Goal: Book appointment/travel/reservation

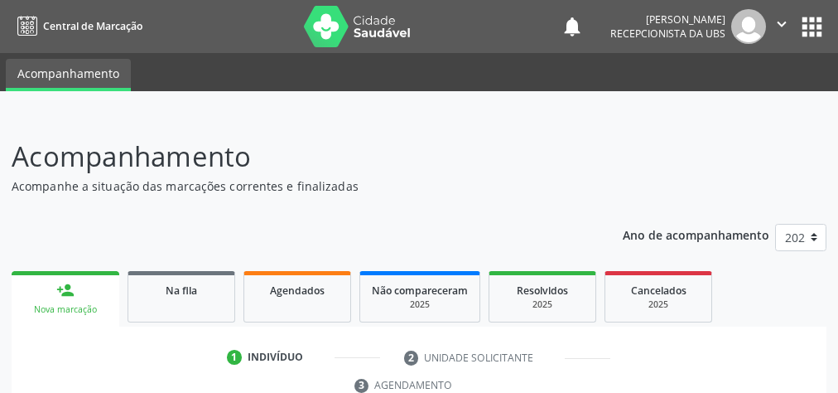
scroll to position [311, 0]
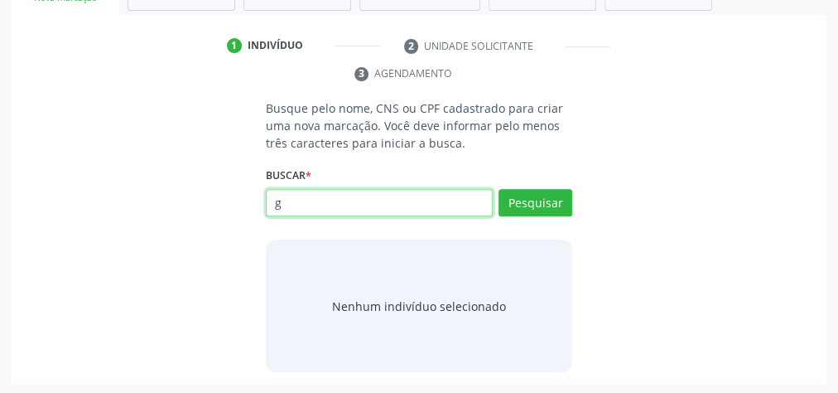
click at [413, 191] on input "g" at bounding box center [379, 203] width 227 height 28
type input "23940700487"
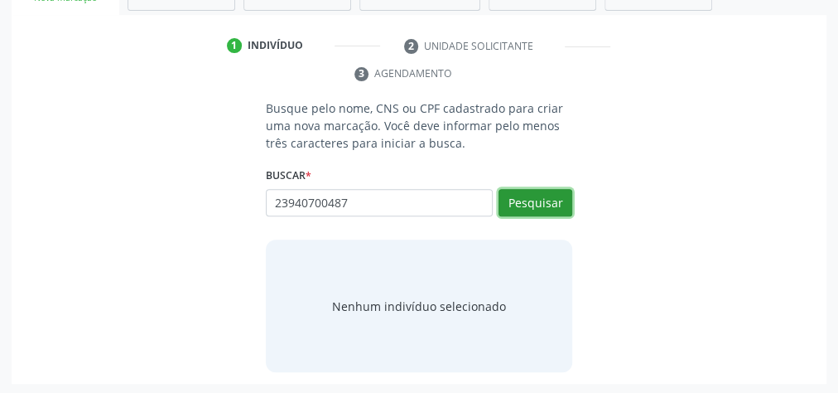
click at [543, 189] on button "Pesquisar" at bounding box center [536, 203] width 74 height 28
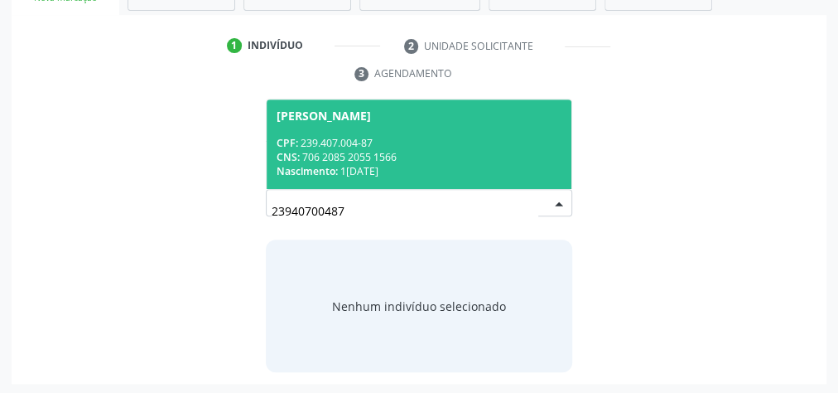
click at [307, 139] on div "CPF: 239.407.004-87" at bounding box center [419, 143] width 285 height 14
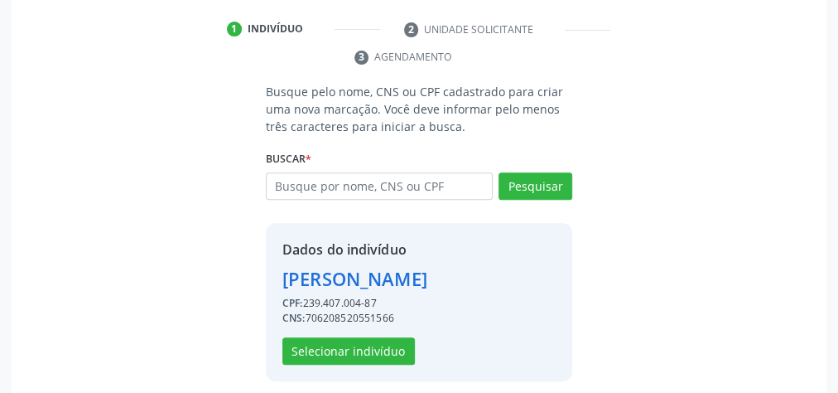
scroll to position [336, 0]
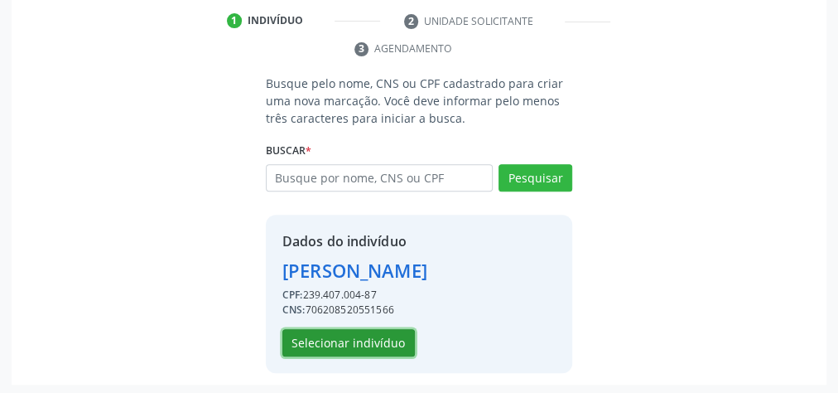
click at [369, 329] on button "Selecionar indivíduo" at bounding box center [348, 343] width 133 height 28
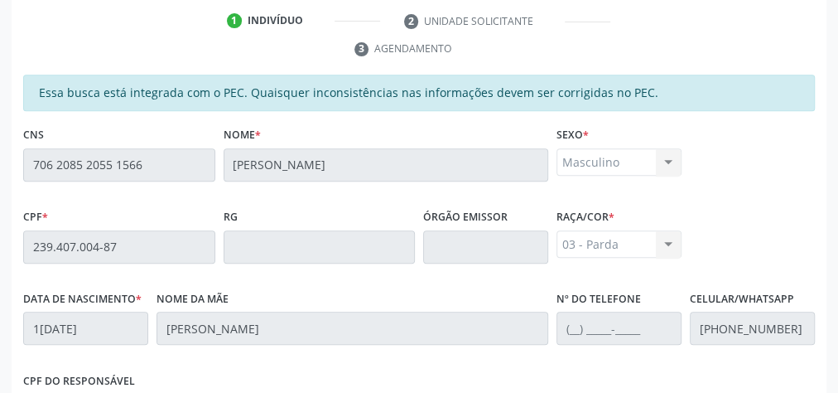
scroll to position [601, 0]
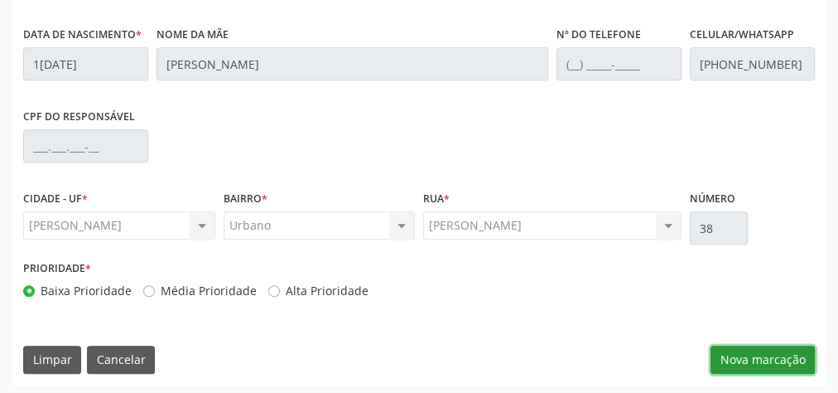
click at [751, 353] on button "Nova marcação" at bounding box center [763, 359] width 104 height 28
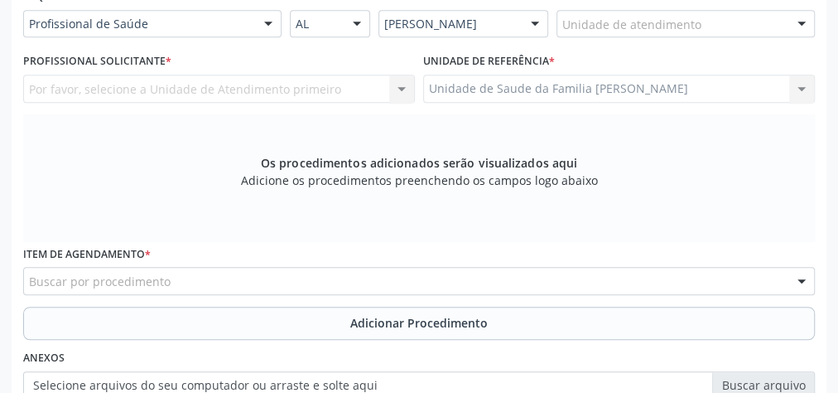
scroll to position [335, 0]
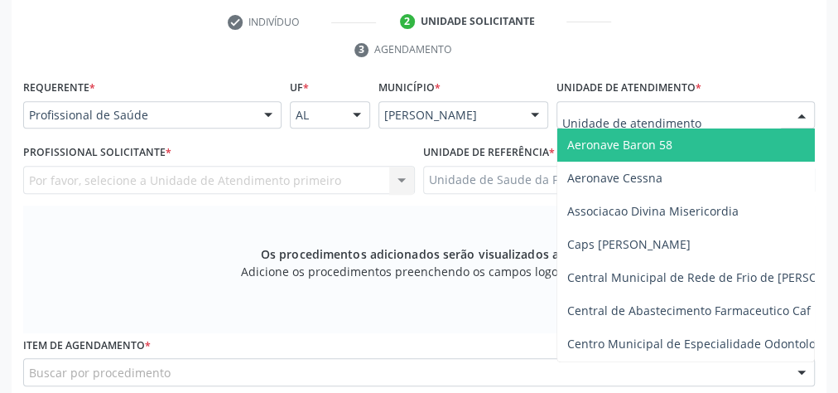
click at [670, 113] on input "text" at bounding box center [671, 123] width 219 height 33
type input "c"
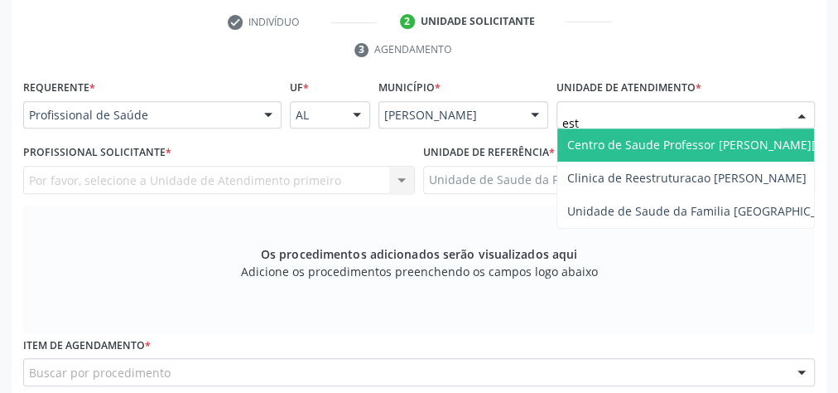
type input "esta"
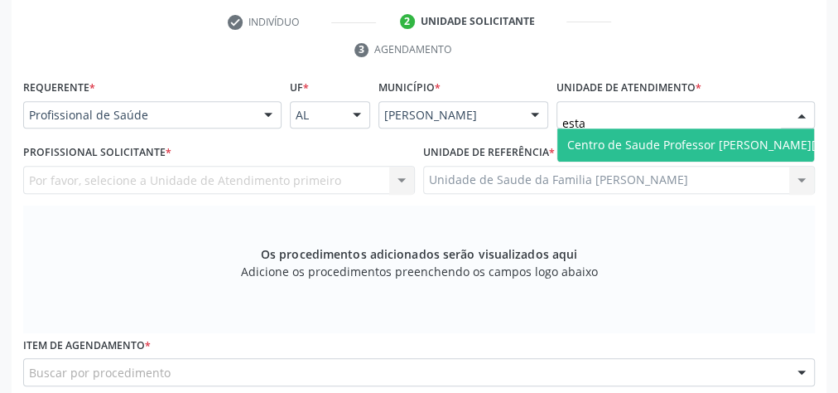
click at [673, 142] on span "Centro de Saude Professor [PERSON_NAME][GEOGRAPHIC_DATA]" at bounding box center [747, 145] width 360 height 16
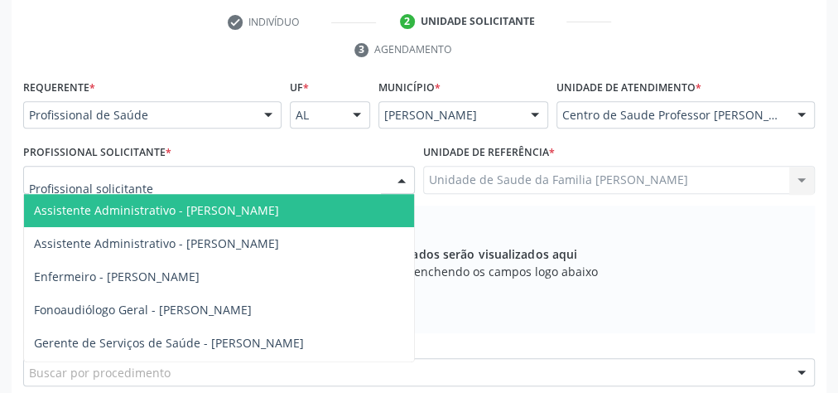
click at [393, 182] on div at bounding box center [401, 181] width 25 height 28
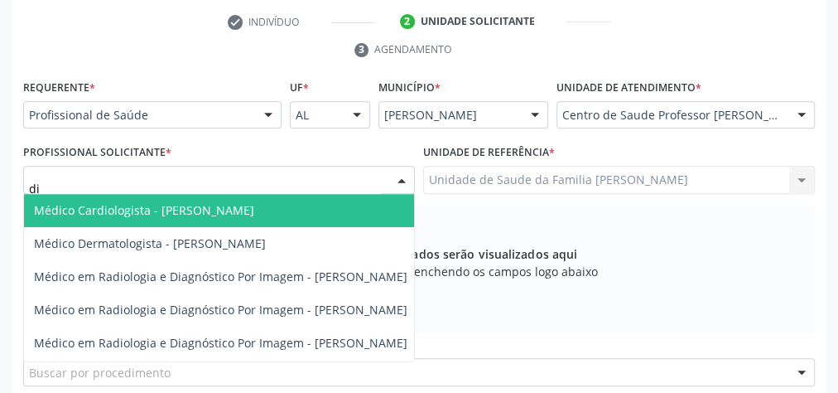
type input "[DEMOGRAPHIC_DATA]"
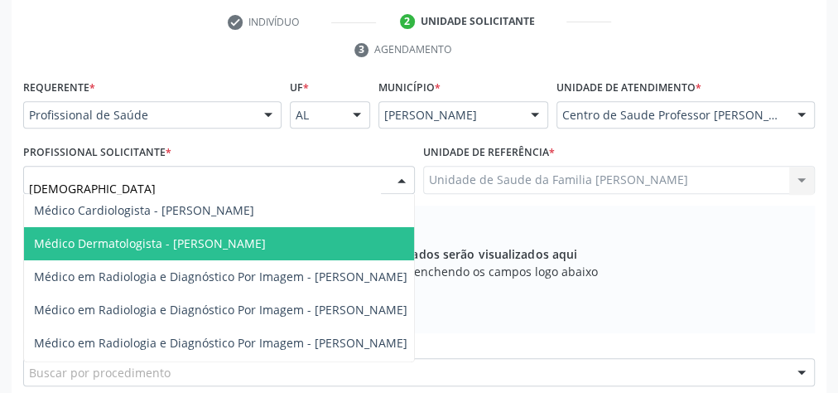
click at [304, 248] on span "Médico Dermatologista - [PERSON_NAME]" at bounding box center [220, 243] width 393 height 33
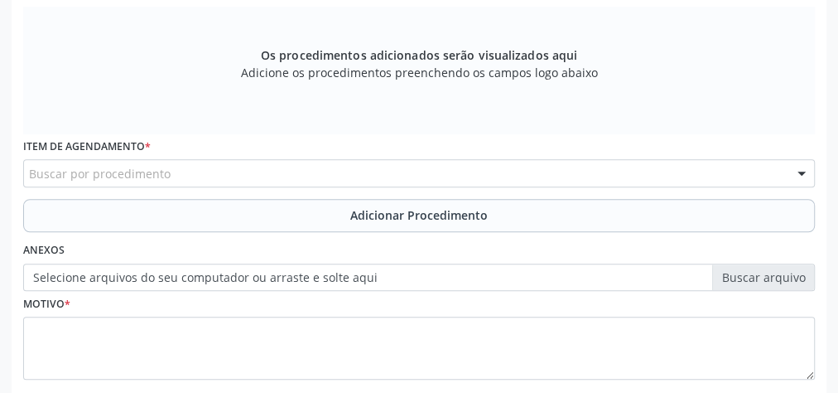
scroll to position [534, 0]
click at [307, 176] on div "Buscar por procedimento" at bounding box center [419, 173] width 792 height 28
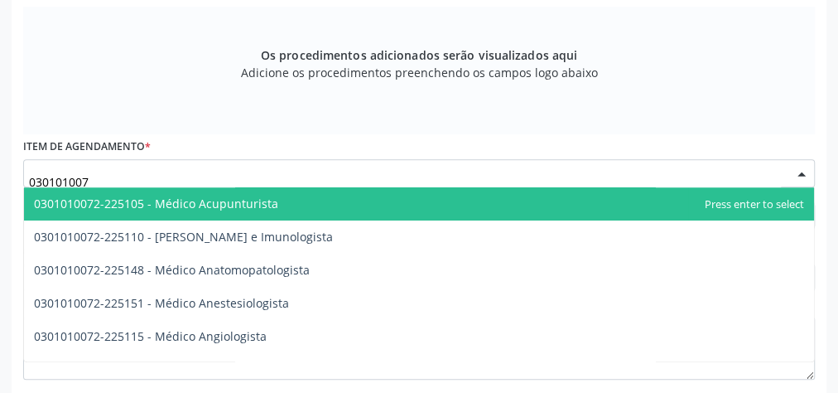
type input "0301010072"
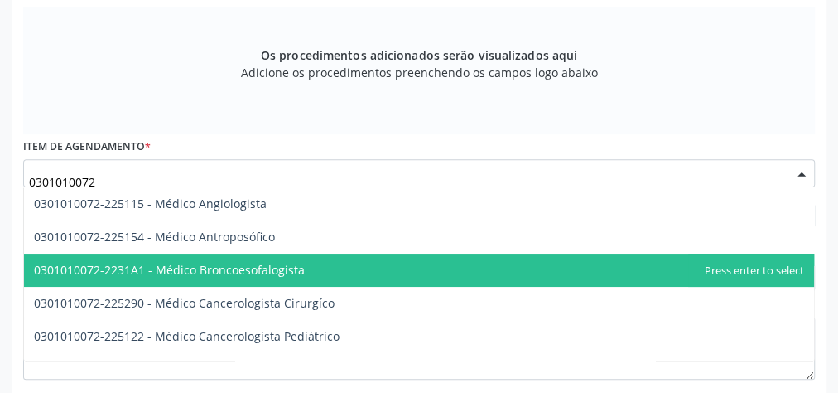
scroll to position [265, 0]
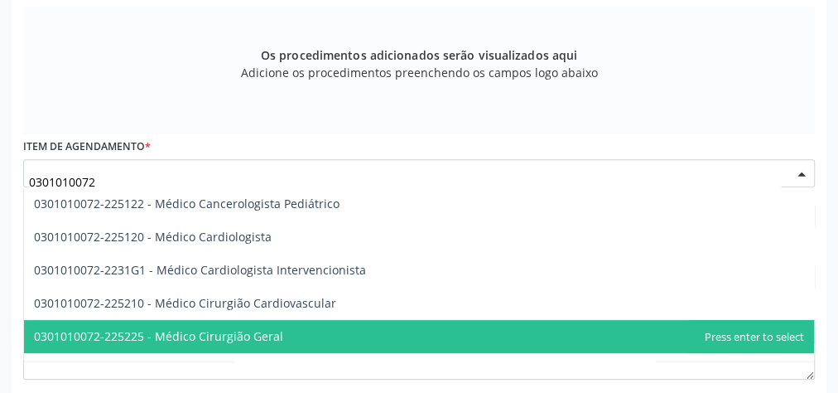
click at [232, 328] on span "0301010072-225225 - Médico Cirurgião Geral" at bounding box center [158, 336] width 249 height 16
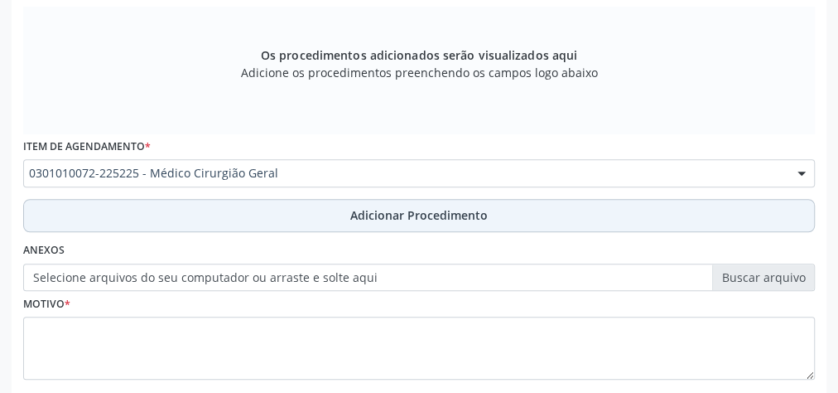
click at [427, 219] on span "Adicionar Procedimento" at bounding box center [419, 214] width 138 height 17
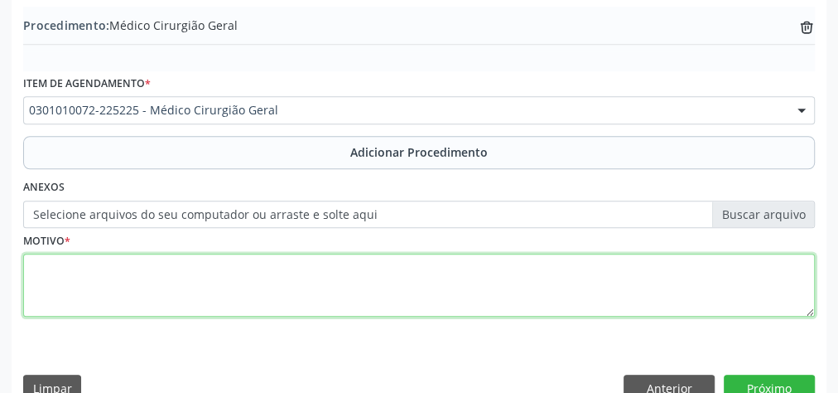
click at [408, 285] on textarea at bounding box center [419, 284] width 792 height 63
click at [441, 278] on textarea at bounding box center [419, 284] width 792 height 63
click at [142, 260] on textarea "al com z lezoes de cbl na orelha direita e esquerda" at bounding box center [419, 284] width 792 height 63
click at [42, 259] on textarea "al com z lezoes de cbl na orelha direita e esquerda" at bounding box center [419, 284] width 792 height 63
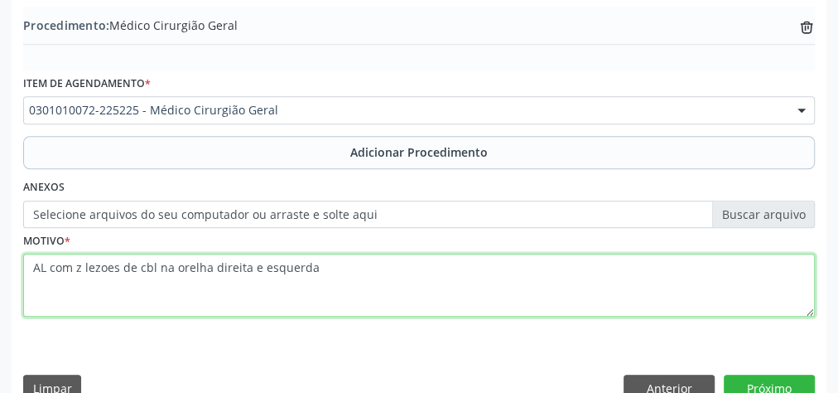
click at [101, 263] on textarea "AL com z lezoes de cbl na orelha direita e esquerda" at bounding box center [419, 284] width 792 height 63
click at [355, 273] on textarea "AL com z lesoes de cbl na orelha direita e esquerda" at bounding box center [419, 284] width 792 height 63
click at [153, 261] on textarea "AL com z lesoes de cbl na orelha direita e esquerda" at bounding box center [419, 284] width 792 height 63
type textarea "AL com z lesoes de CBL na orelha direita e esquerda"
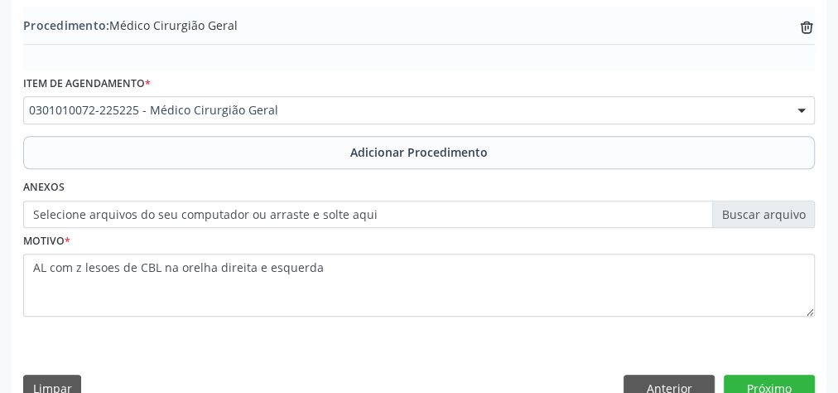
click at [754, 214] on label "Selecione arquivos do seu computador ou arraste e solte aqui" at bounding box center [419, 214] width 792 height 28
click at [754, 214] on input "Selecione arquivos do seu computador ou arraste e solte aqui" at bounding box center [419, 214] width 792 height 28
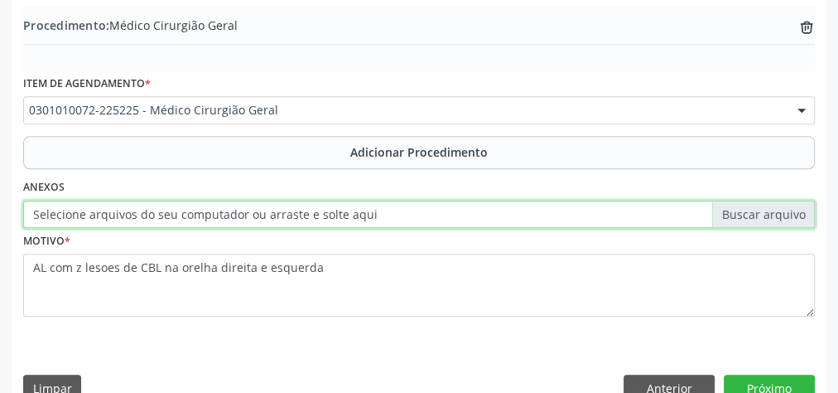
type input "C:\fakepath\cirurgia.jpeg"
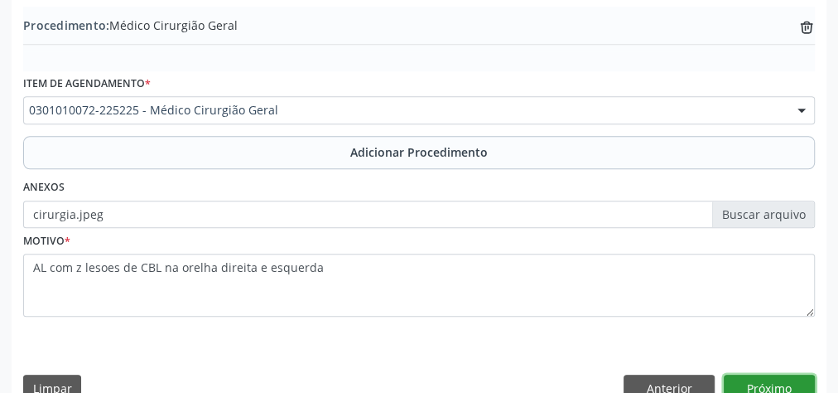
click at [775, 384] on button "Próximo" at bounding box center [769, 388] width 91 height 28
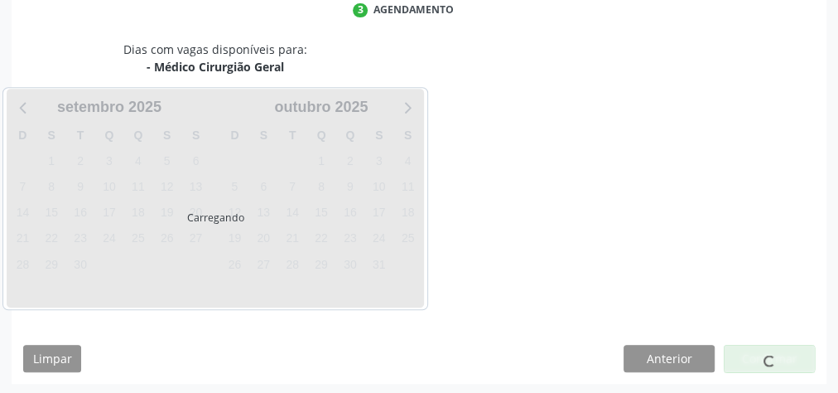
scroll to position [439, 0]
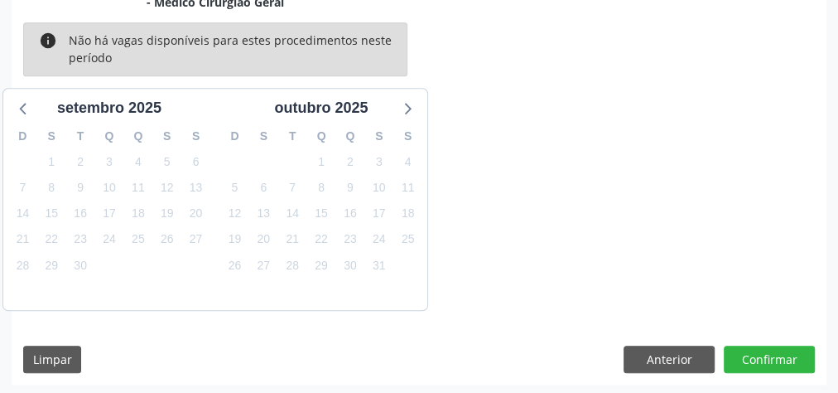
click at [775, 384] on div "Acompanhamento Acompanhe a situação das marcações correntes e finalizadas Relat…" at bounding box center [419, 35] width 838 height 721
click at [774, 362] on button "Confirmar" at bounding box center [769, 359] width 91 height 28
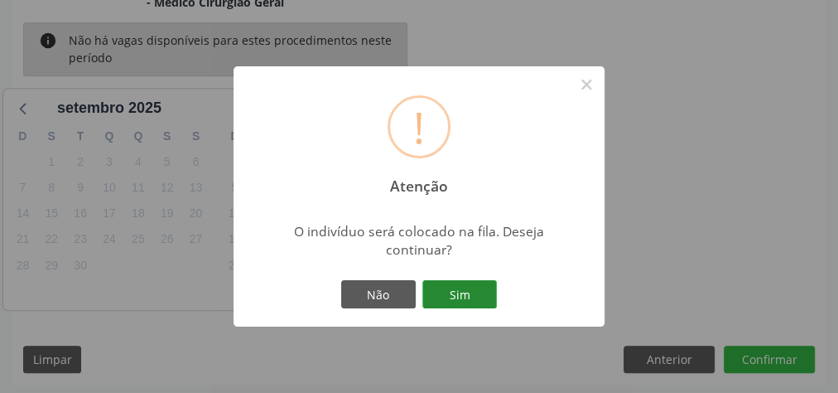
click at [471, 302] on button "Sim" at bounding box center [459, 294] width 75 height 28
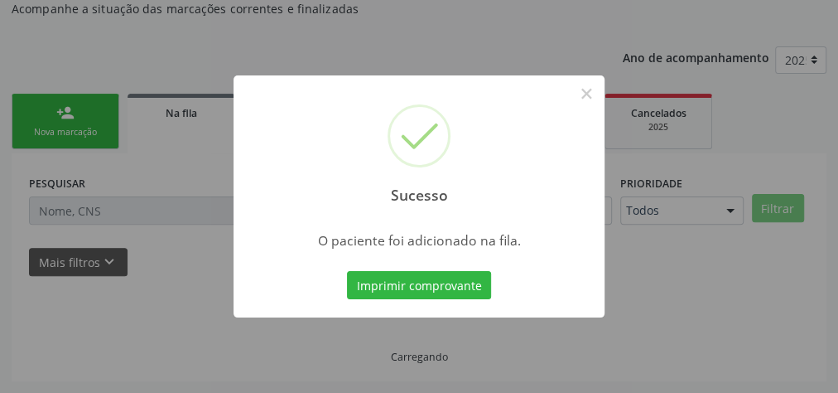
scroll to position [176, 0]
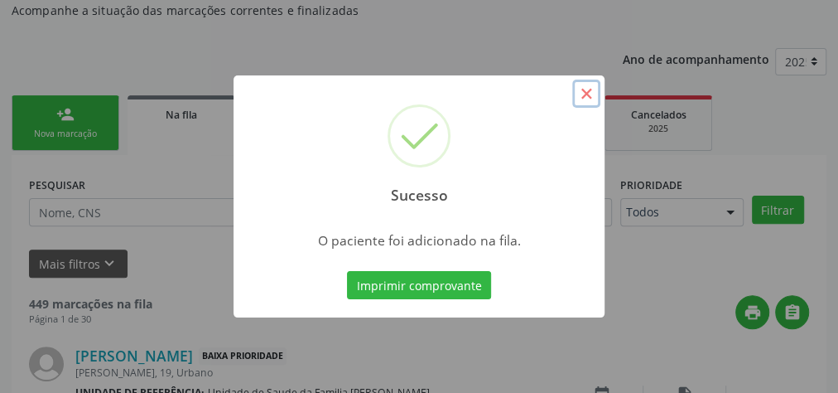
click at [591, 101] on button "×" at bounding box center [586, 94] width 28 height 28
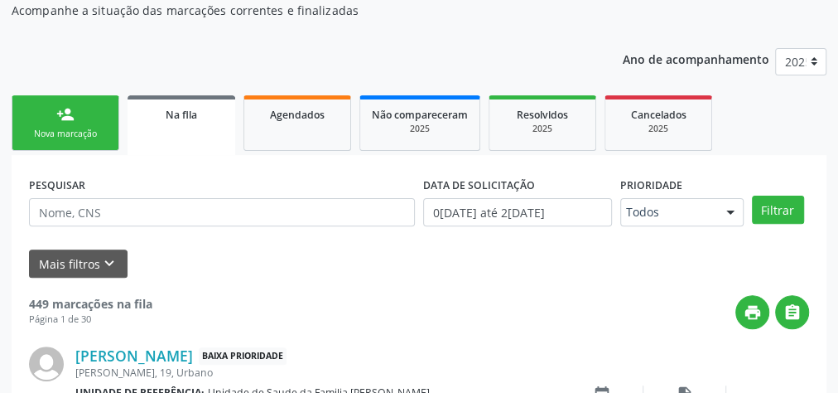
click at [87, 129] on div "Nova marcação" at bounding box center [65, 134] width 83 height 12
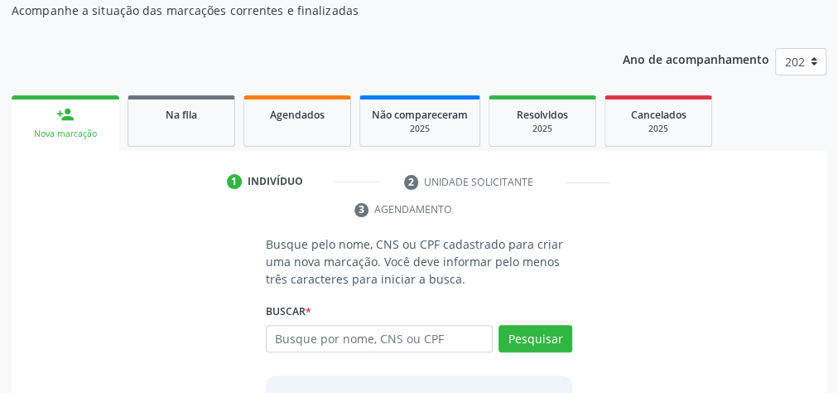
click at [87, 129] on div "Nova marcação" at bounding box center [65, 134] width 84 height 12
